Goal: Register for event/course

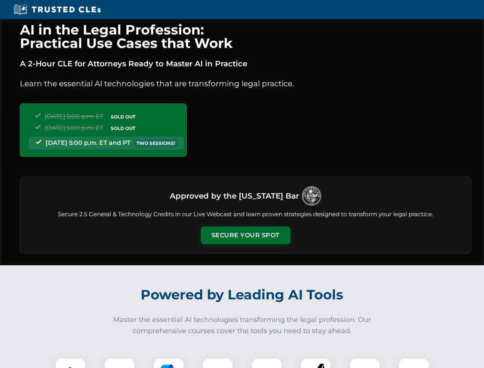
click at [245, 235] on button "Secure Your Spot" at bounding box center [246, 236] width 90 height 18
click at [71, 363] on img at bounding box center [70, 373] width 22 height 22
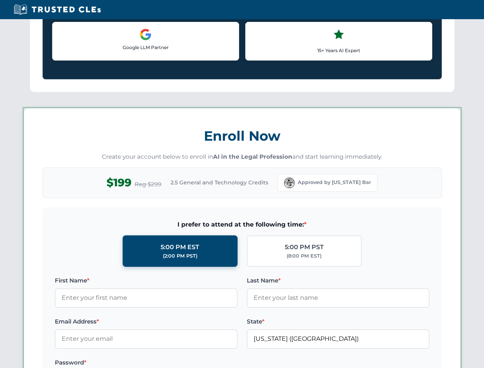
click at [169, 363] on label "Password *" at bounding box center [146, 362] width 183 height 9
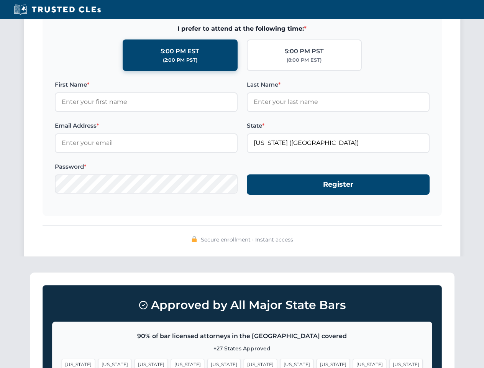
click at [353, 363] on span "[US_STATE]" at bounding box center [369, 364] width 33 height 11
